Goal: Information Seeking & Learning: Check status

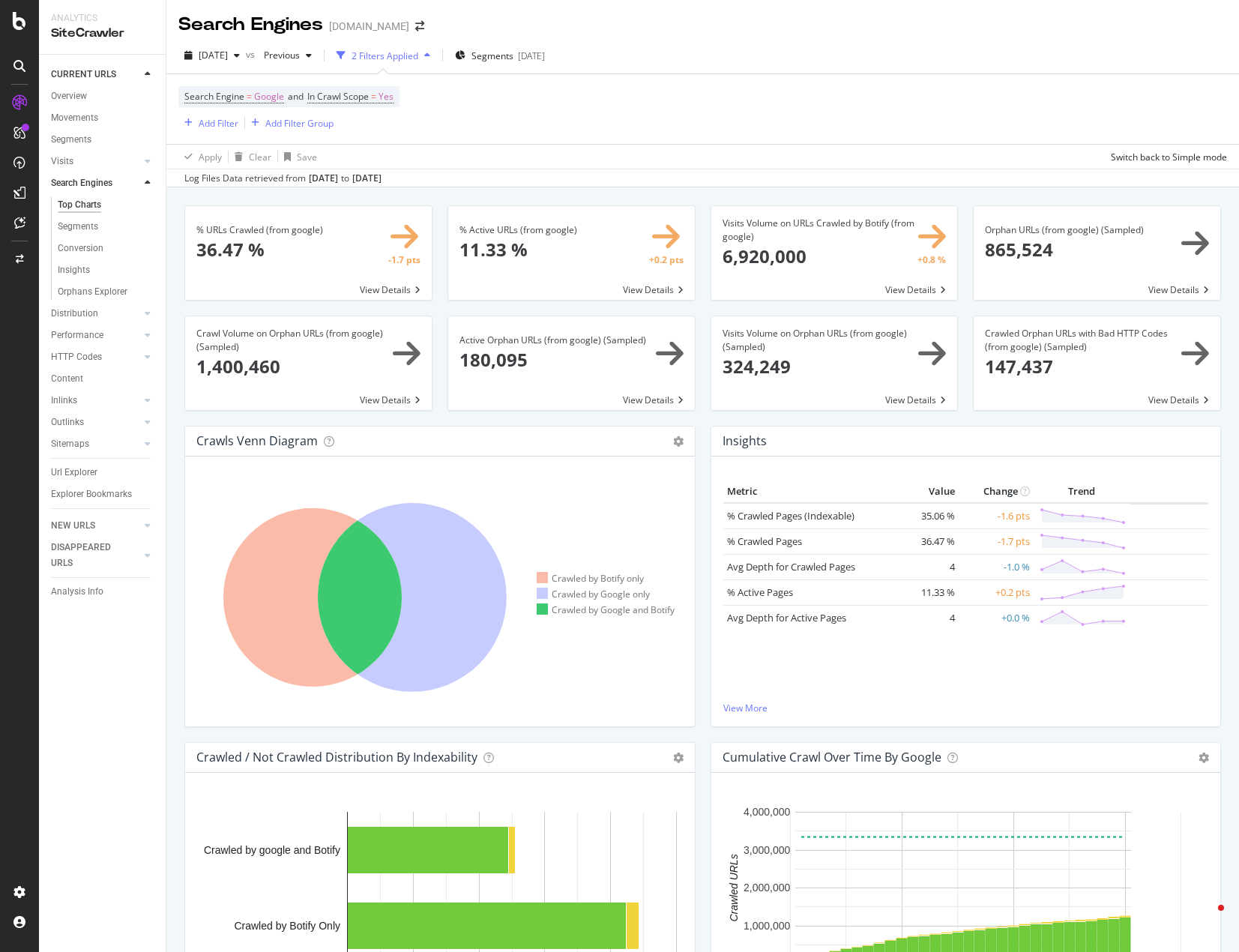
click at [781, 73] on div "[DATE] vs Previous 2 Filters Applied Segments [DATE] Search Engine = Google and…" at bounding box center [703, 113] width 1072 height 150
click at [644, 93] on div "Search Engine = Google and In Crawl Scope = Yes Add Filter Add Filter Group" at bounding box center [703, 108] width 1048 height 70
drag, startPoint x: 488, startPoint y: 95, endPoint x: 501, endPoint y: 95, distance: 13.0
click at [501, 95] on div "Search Engine = Google and In Crawl Scope = Yes Add Filter Add Filter Group" at bounding box center [703, 108] width 1048 height 70
click at [643, 83] on div "Search Engine = Google and In Crawl Scope = Yes Add Filter Add Filter Group" at bounding box center [703, 108] width 1048 height 70
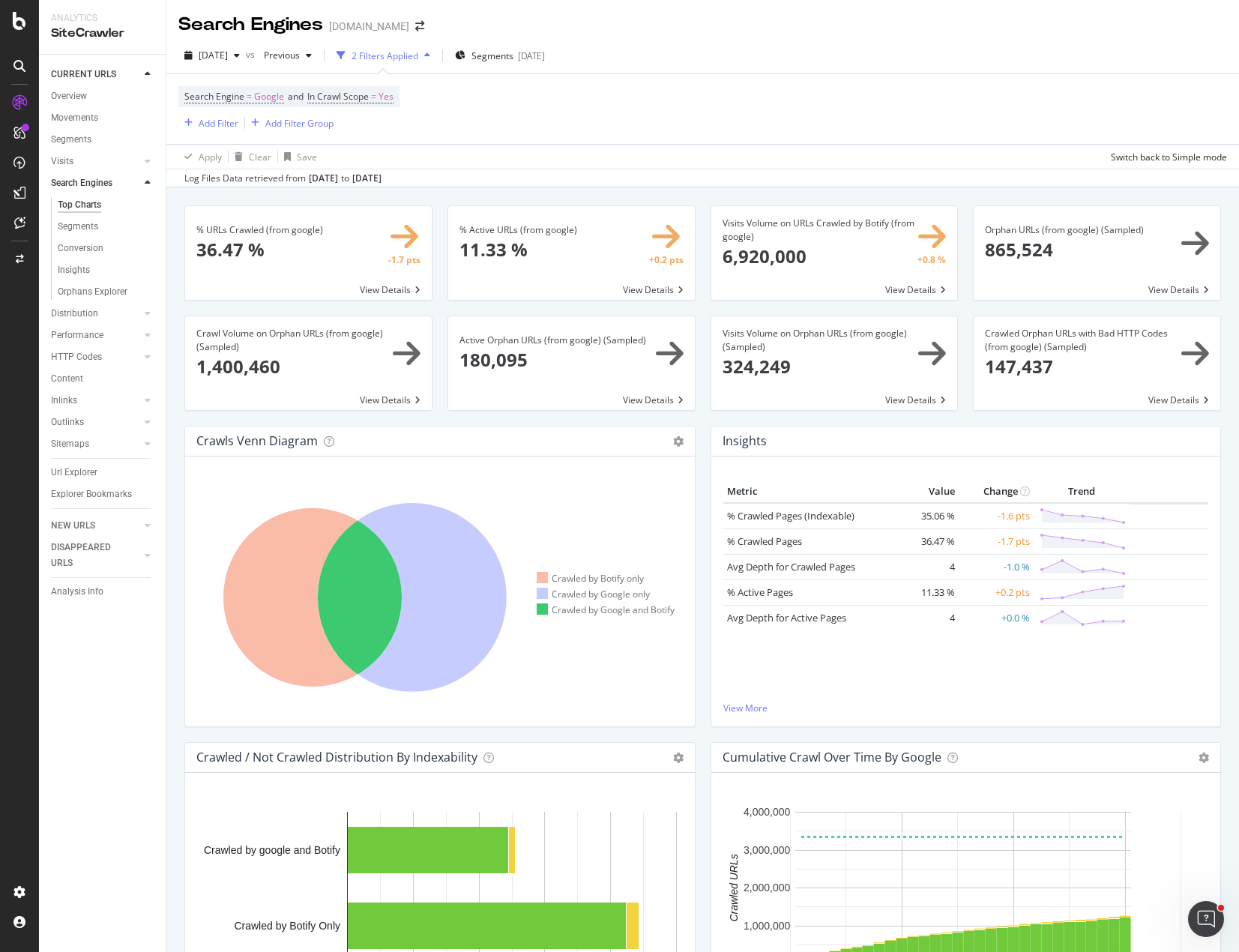
click at [685, 56] on div "[DATE] vs Previous 2 Filters Applied Segments [DATE]" at bounding box center [703, 58] width 1072 height 30
click at [573, 111] on div "Search Engine = Google and In Crawl Scope = Yes Add Filter Add Filter Group" at bounding box center [703, 108] width 1048 height 70
click at [949, 414] on div "Visits Volume on Orphan URLs (from google) (Sampled) 324,249 View Details" at bounding box center [834, 370] width 263 height 110
click at [514, 60] on span "Segments" at bounding box center [492, 56] width 42 height 13
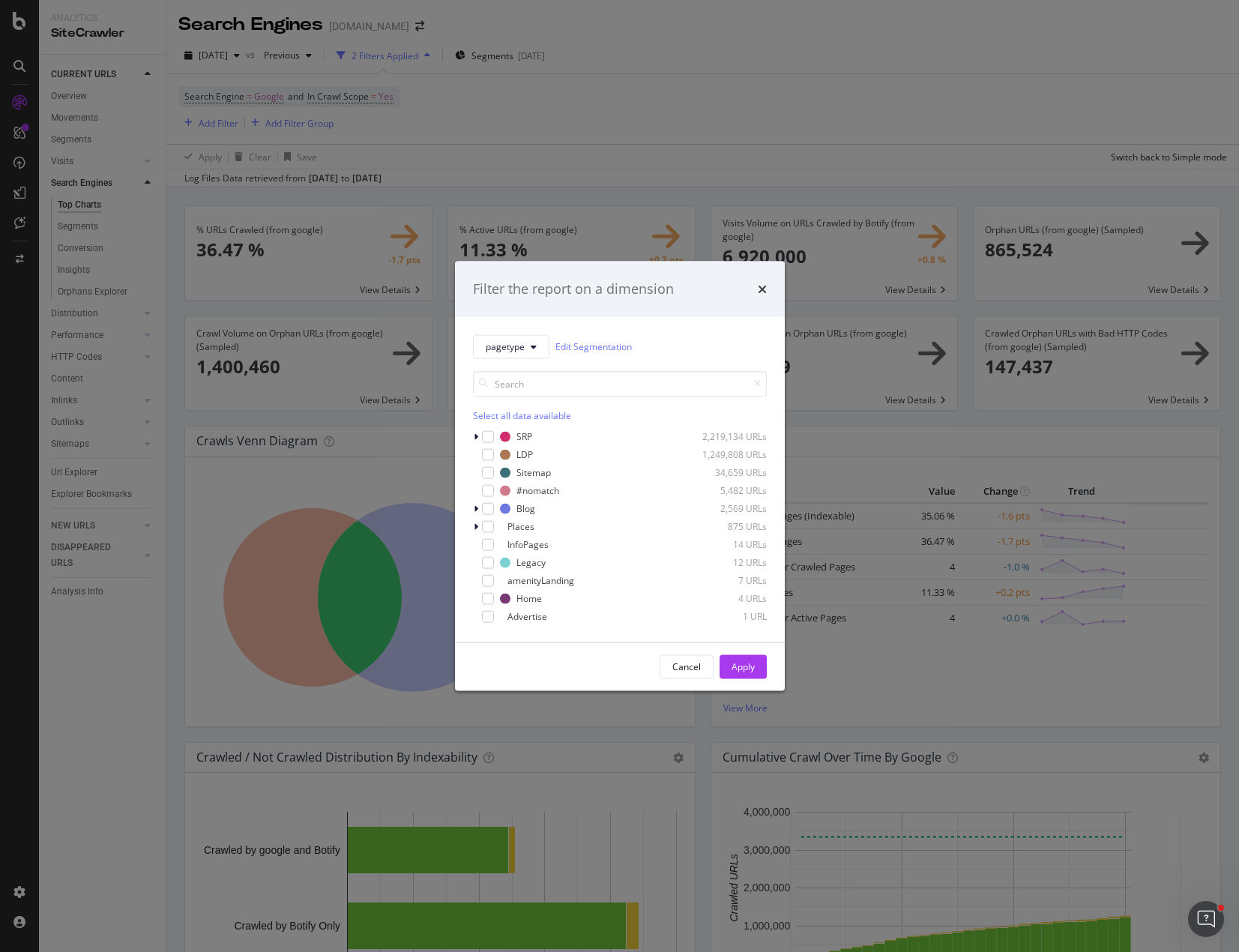
click at [758, 114] on div "Filter the report on a dimension pagetype Edit Segmentation Select all data ava…" at bounding box center [620, 476] width 1239 height 952
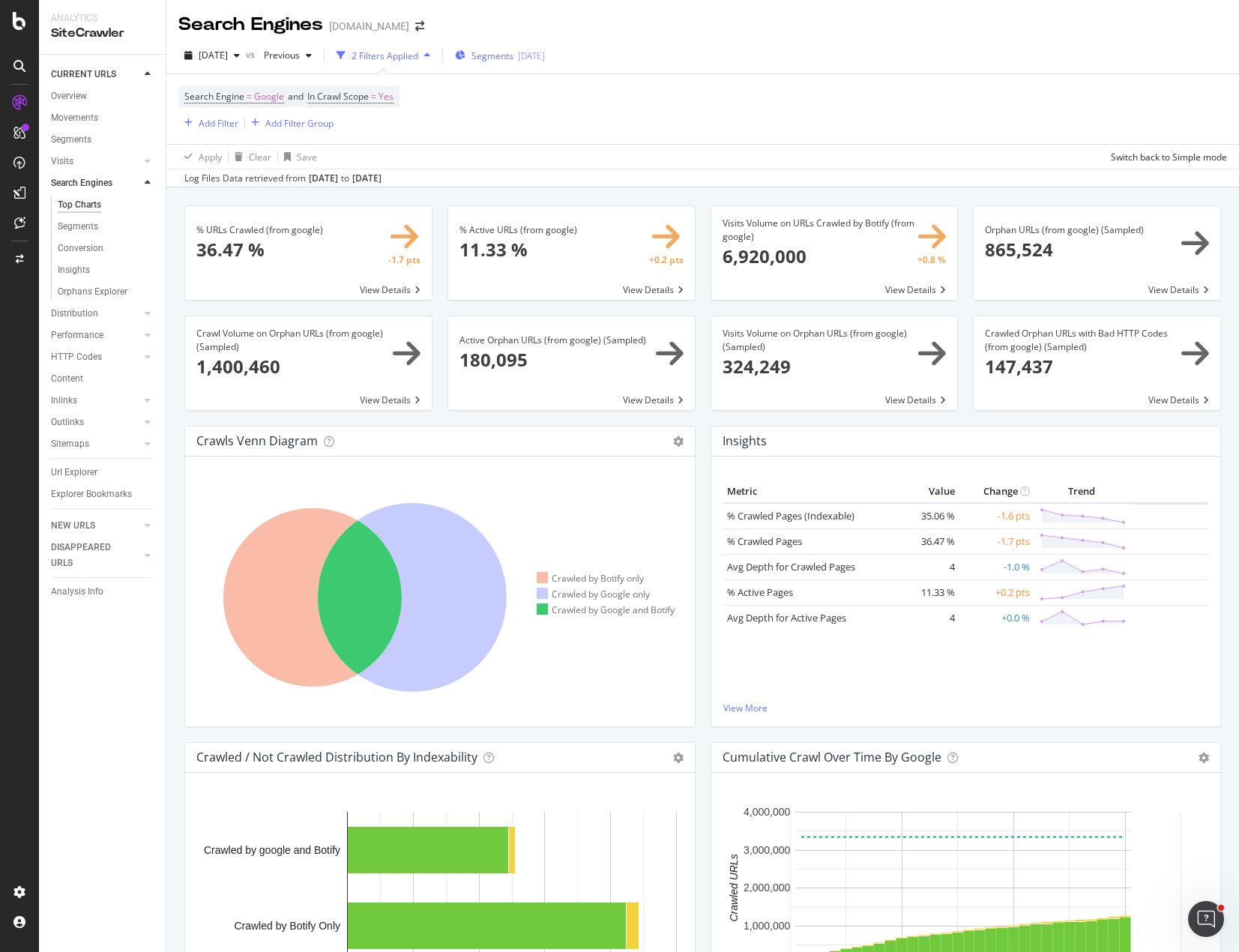
click at [514, 56] on span "Segments" at bounding box center [492, 56] width 42 height 13
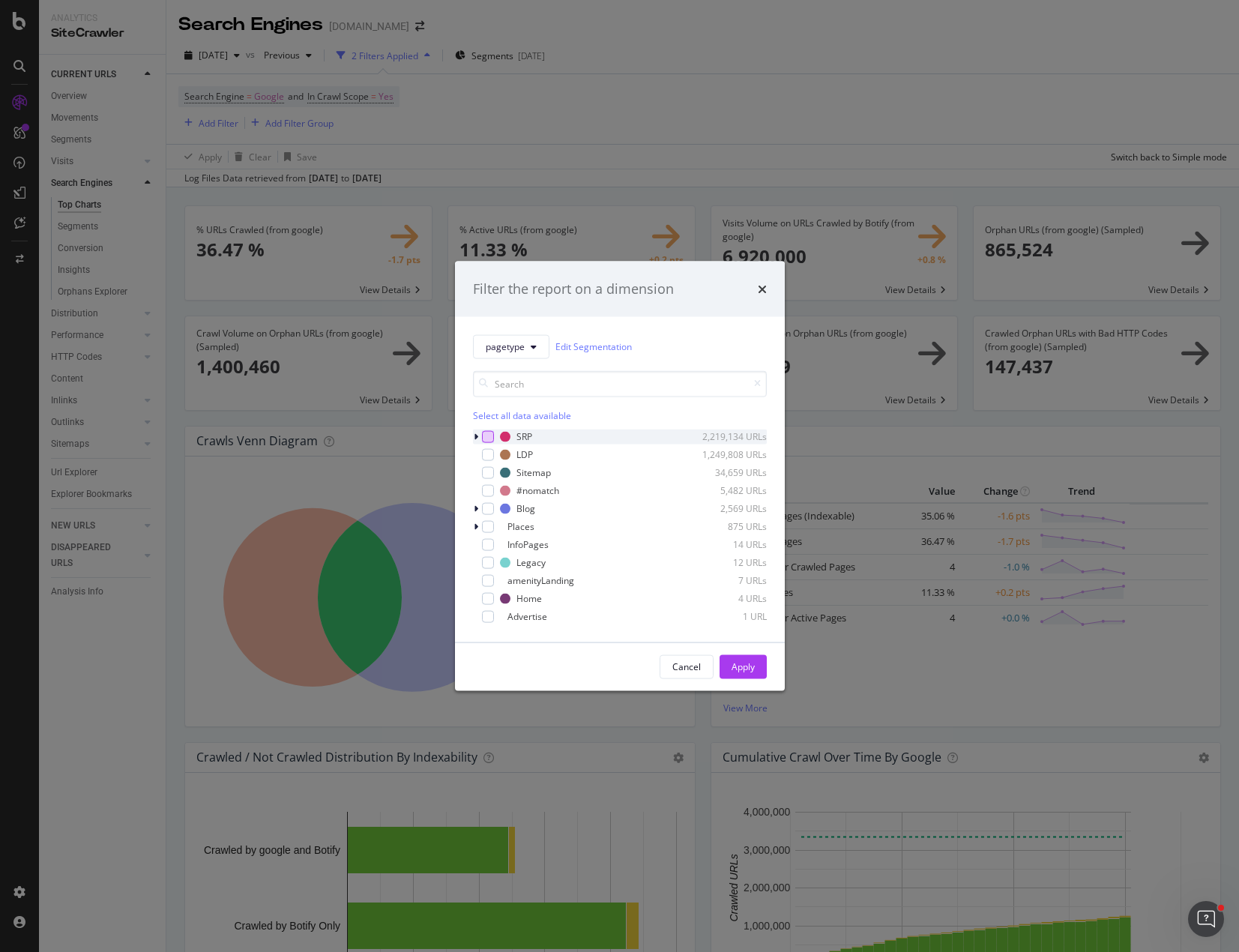
click at [489, 437] on div "modal" at bounding box center [488, 436] width 12 height 12
drag, startPoint x: 758, startPoint y: 674, endPoint x: 719, endPoint y: 589, distance: 93.5
click at [759, 674] on button "Apply" at bounding box center [742, 667] width 47 height 24
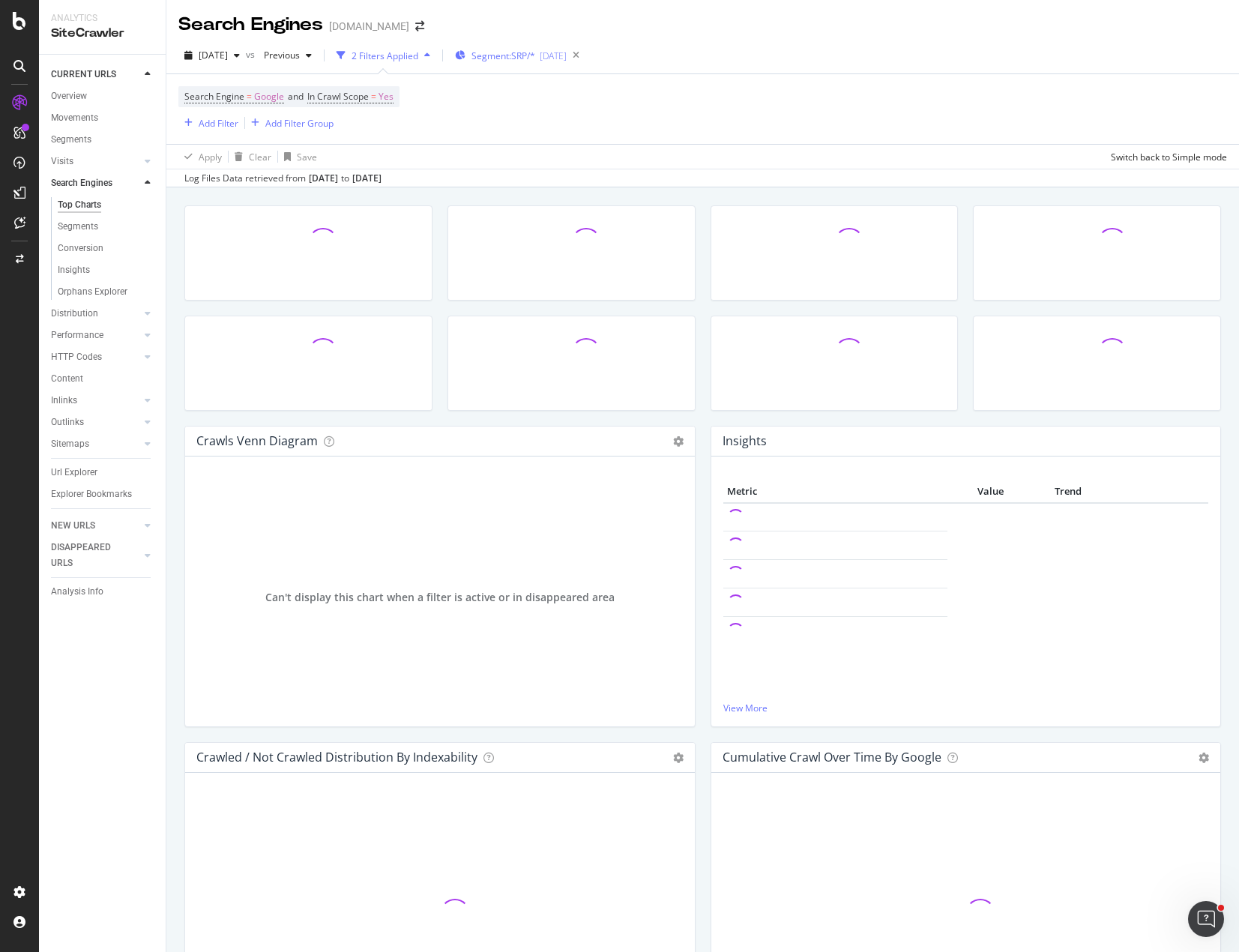
click at [512, 48] on div "Segment: SRP/* [DATE]" at bounding box center [510, 55] width 112 height 22
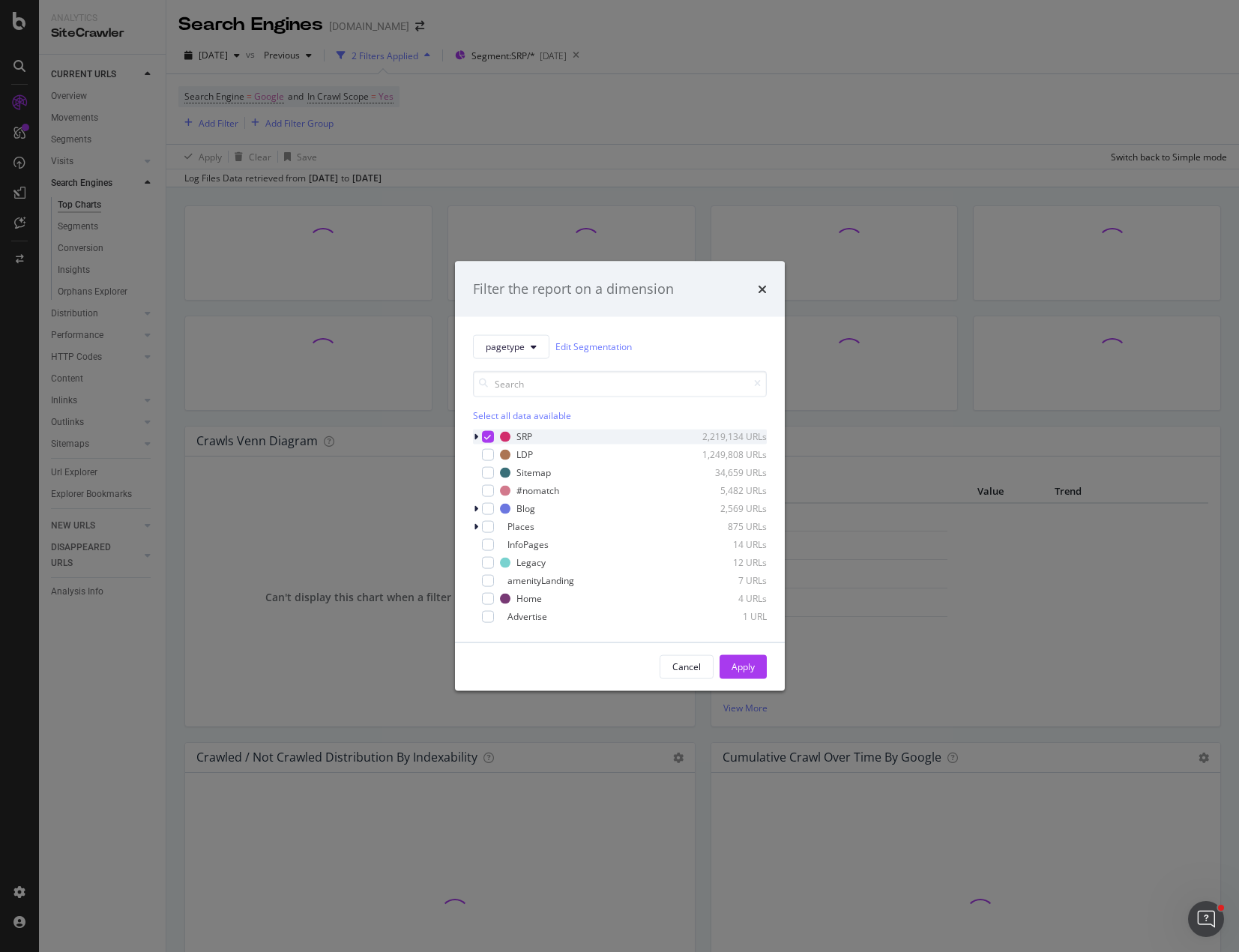
click at [474, 433] on icon "modal" at bounding box center [475, 436] width 4 height 9
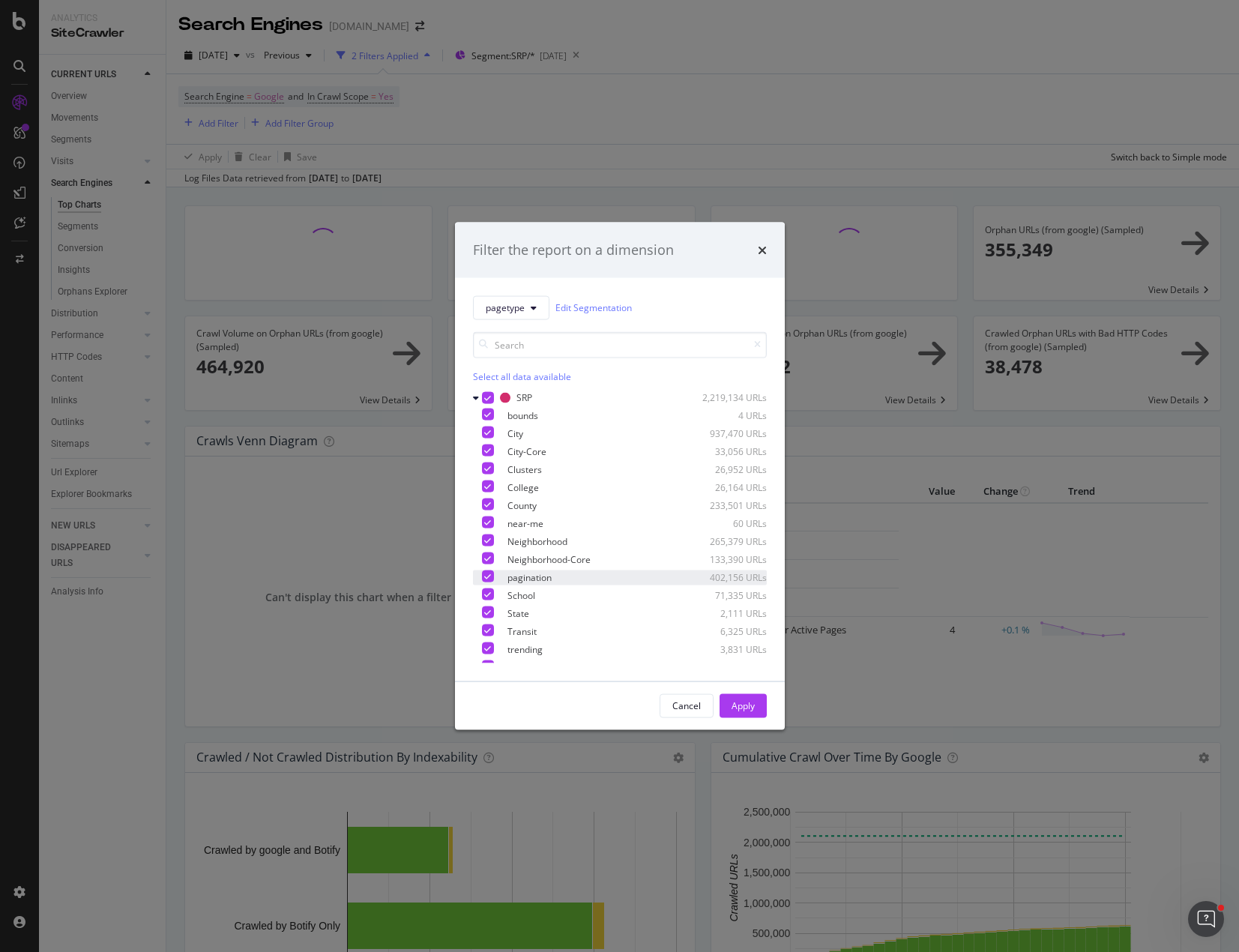
click at [491, 579] on icon "modal" at bounding box center [487, 576] width 7 height 8
drag, startPoint x: 742, startPoint y: 703, endPoint x: 804, endPoint y: 673, distance: 68.9
click at [743, 703] on div "Apply" at bounding box center [742, 705] width 23 height 13
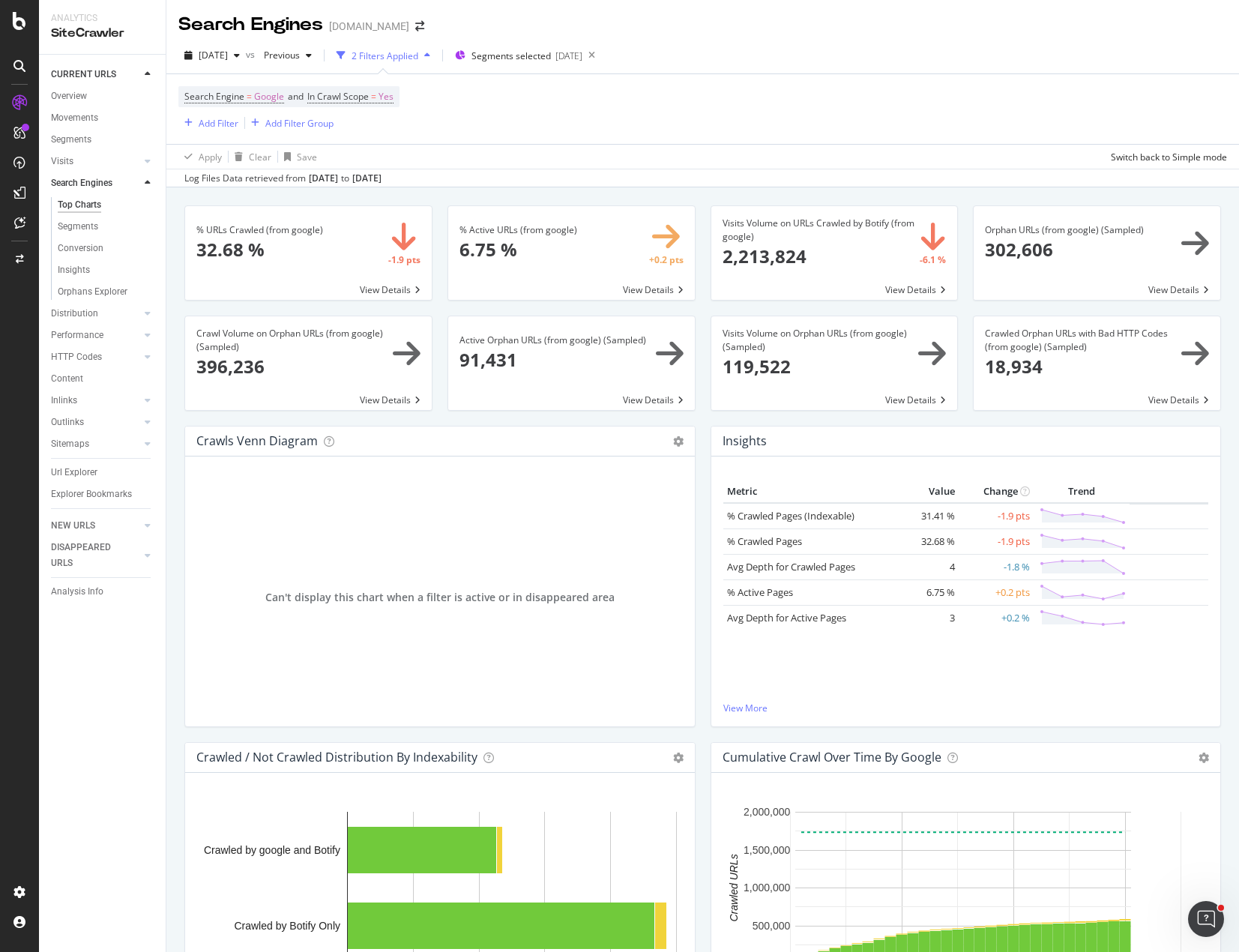
click at [822, 174] on div "Log Files Data retrieved from [DATE] to [DATE]" at bounding box center [703, 177] width 1072 height 18
drag, startPoint x: 940, startPoint y: 62, endPoint x: 939, endPoint y: 53, distance: 9.1
click at [938, 62] on div "[DATE] vs Previous 2 Filters Applied Segments selected [DATE]" at bounding box center [703, 58] width 1072 height 30
